Goal: Task Accomplishment & Management: Manage account settings

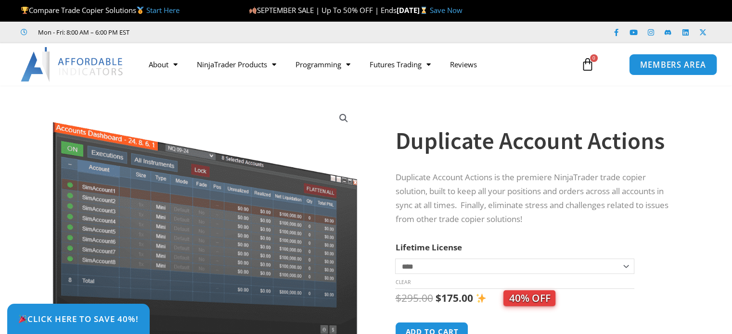
click at [649, 66] on span "MEMBERS AREA" at bounding box center [673, 65] width 66 height 8
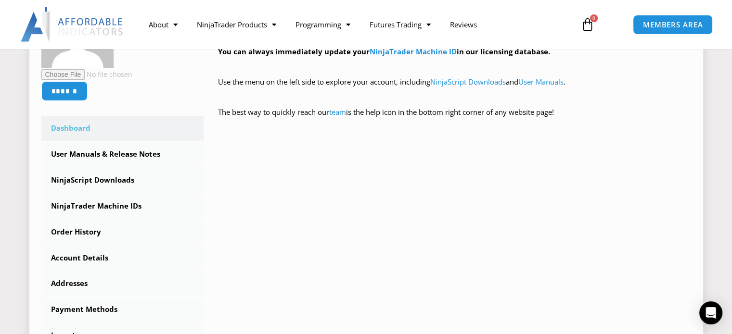
scroll to position [289, 0]
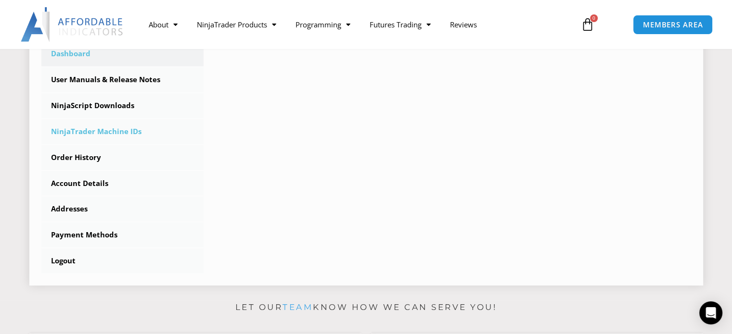
click at [119, 131] on link "NinjaTrader Machine IDs" at bounding box center [122, 131] width 163 height 25
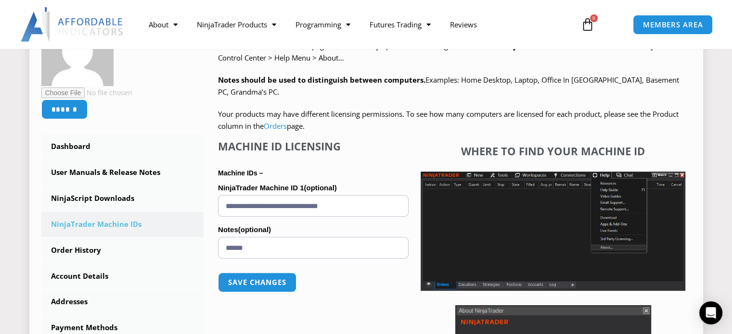
scroll to position [224, 0]
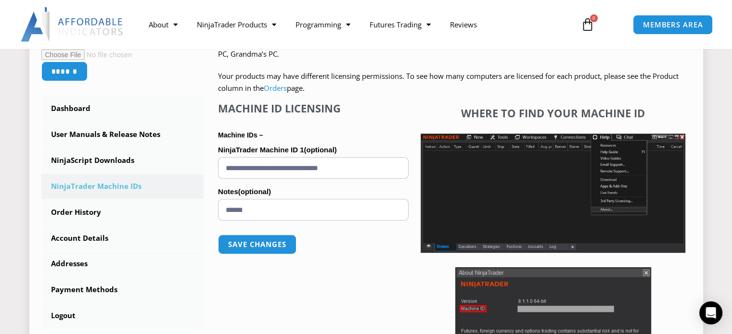
drag, startPoint x: 373, startPoint y: 167, endPoint x: 210, endPoint y: 166, distance: 163.1
click at [210, 166] on div "NinjaTrader Machine IDs – We are transitioning all NinjaTrader software package…" at bounding box center [446, 194] width 487 height 437
paste input "text"
type input "**********"
click at [282, 246] on button "Save changes" at bounding box center [257, 244] width 82 height 21
